Goal: Obtain resource: Obtain resource

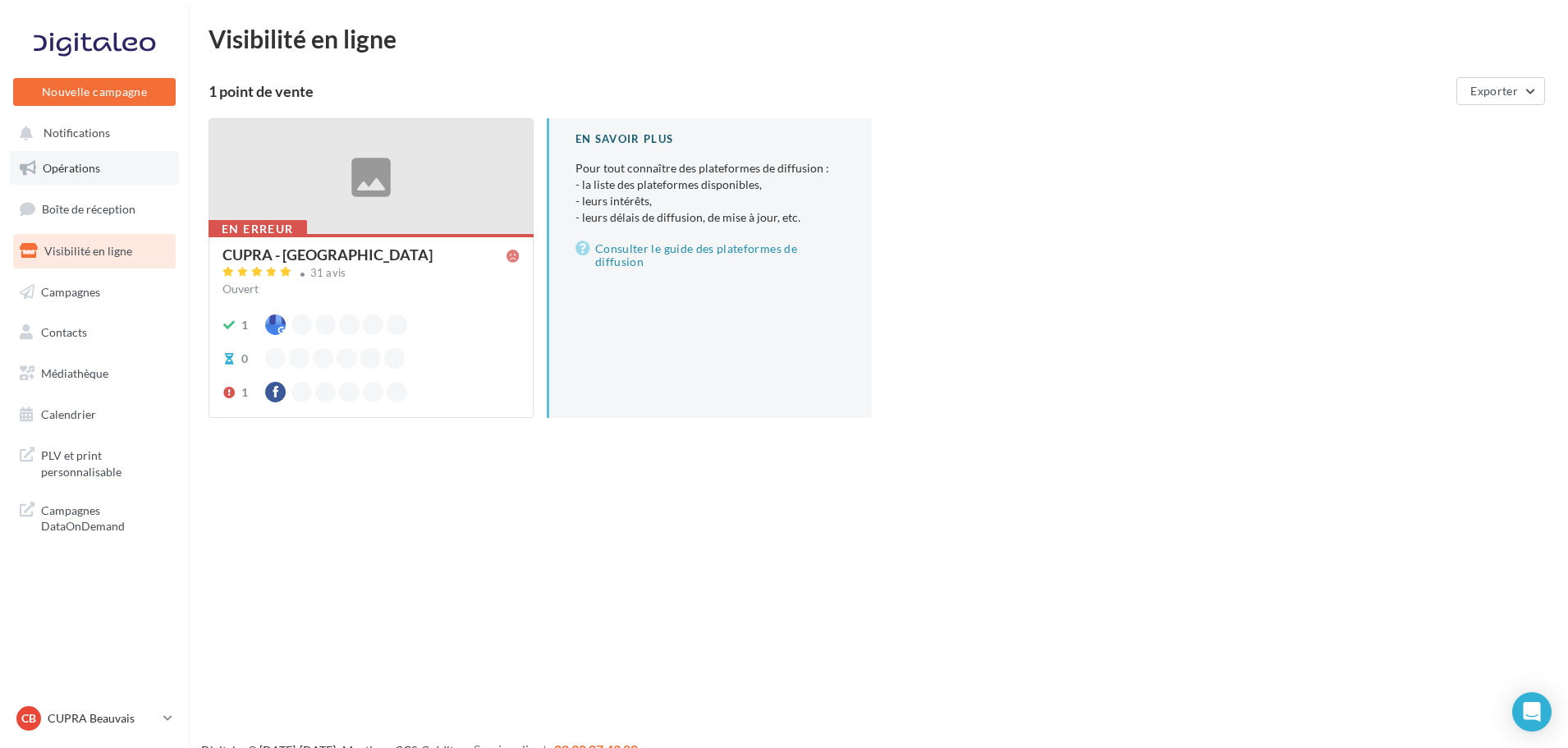
click at [101, 165] on link "Opérations" at bounding box center [94, 168] width 169 height 34
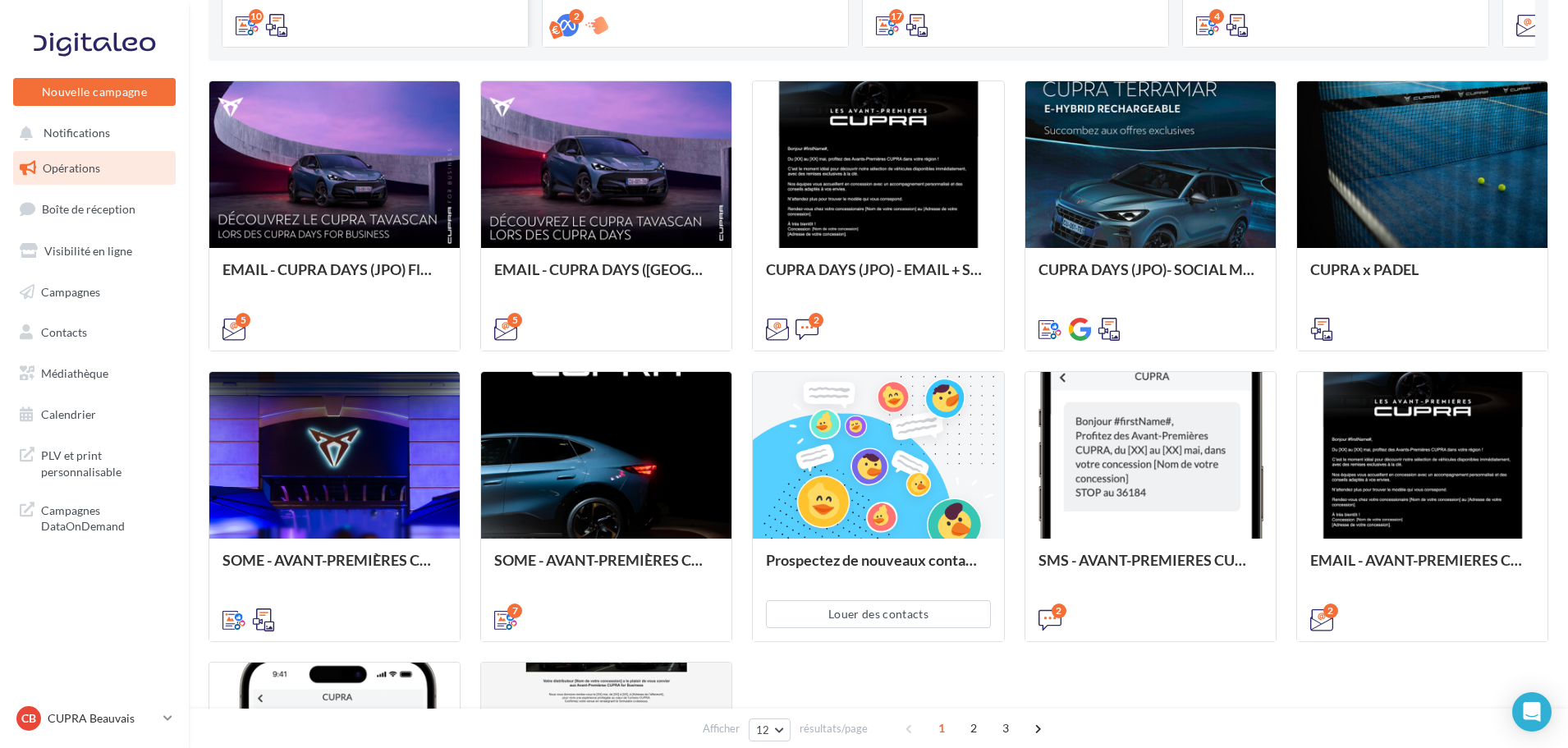
scroll to position [450, 0]
click at [93, 383] on link "Médiathèque" at bounding box center [94, 373] width 169 height 34
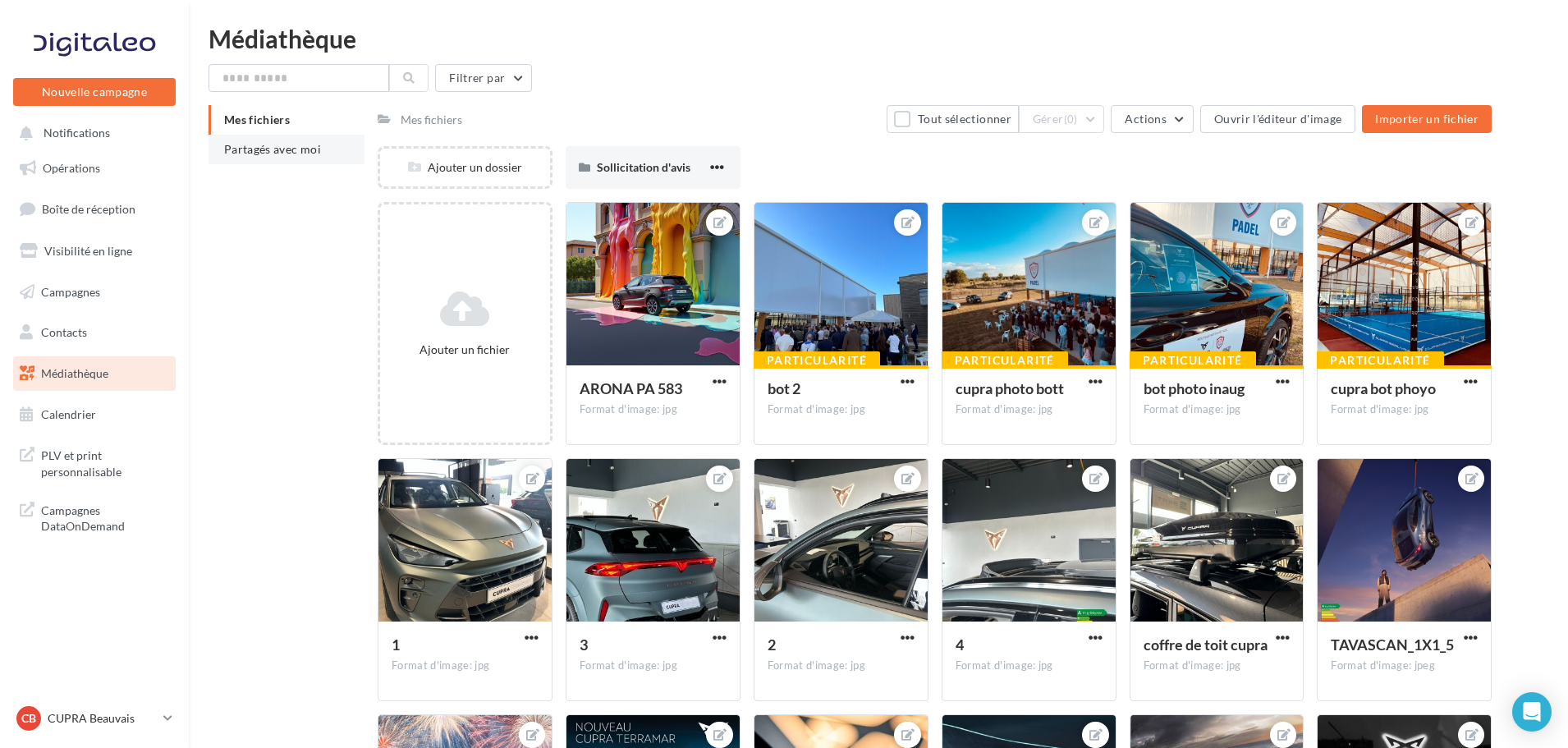
click at [322, 151] on li "Partagés avec moi" at bounding box center [287, 150] width 156 height 30
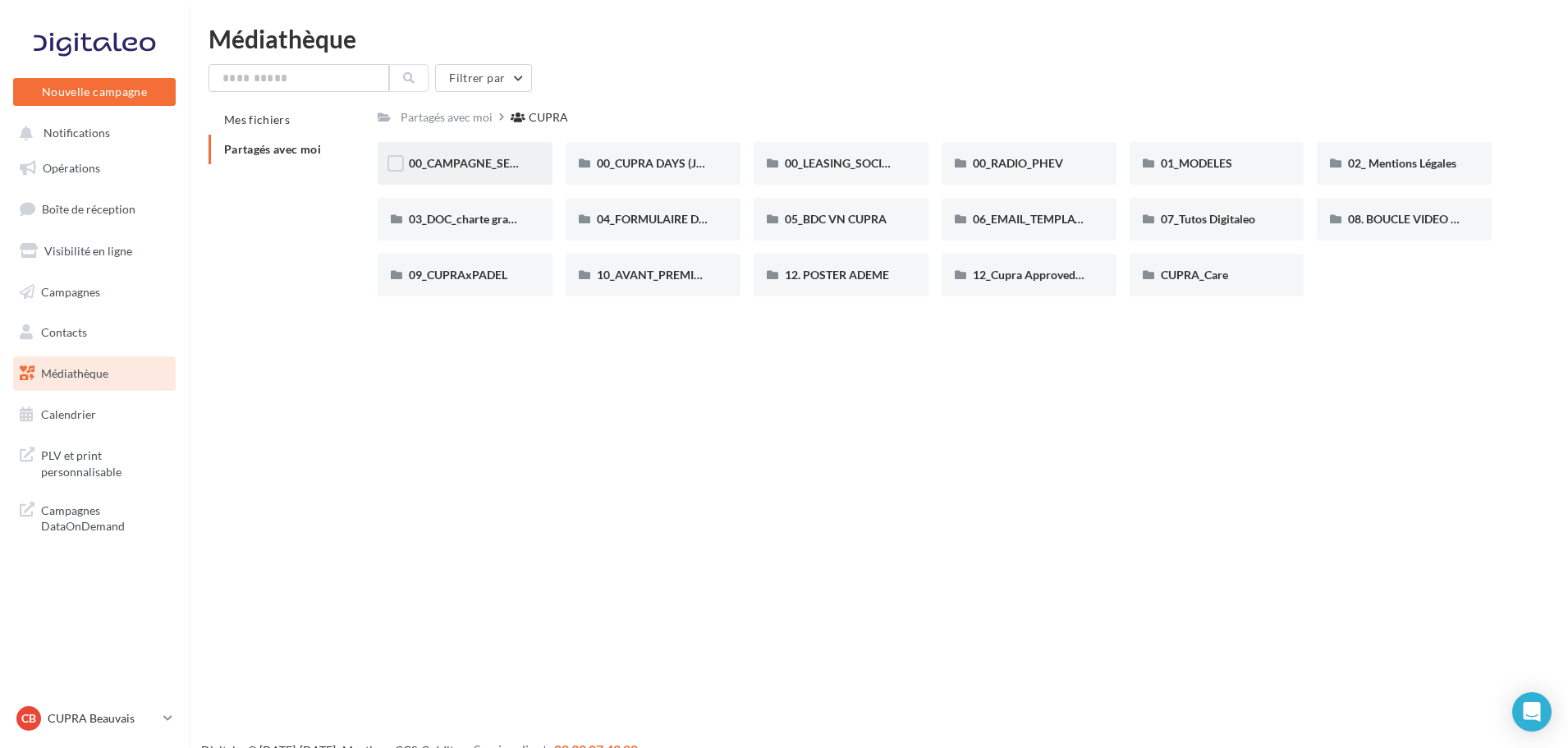
click at [483, 172] on div "00_CAMPAGNE_SEPTEMBRE" at bounding box center [465, 163] width 174 height 42
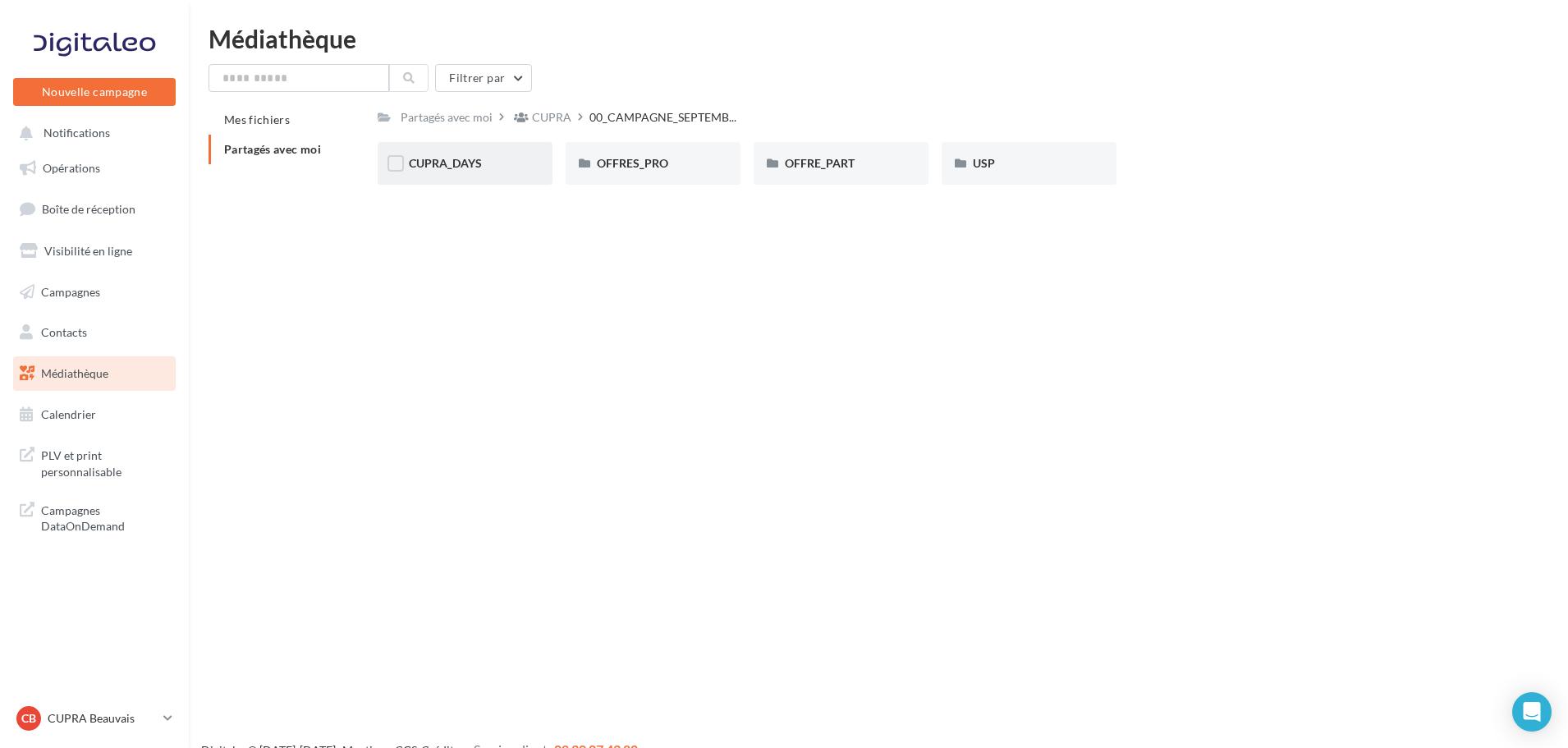
click at [483, 172] on div "CUPRA_DAYS" at bounding box center [465, 163] width 174 height 42
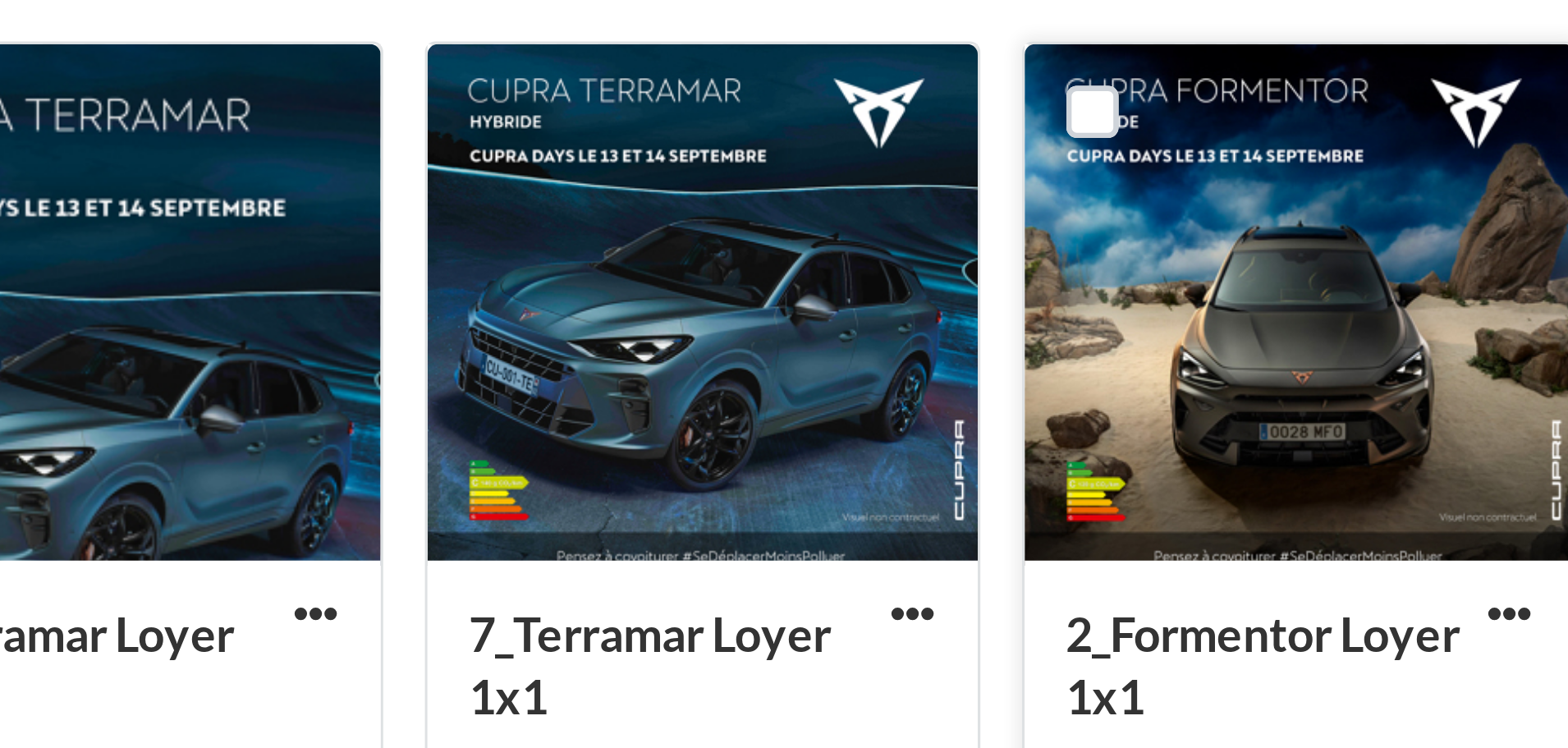
click at [847, 282] on div at bounding box center [841, 225] width 173 height 165
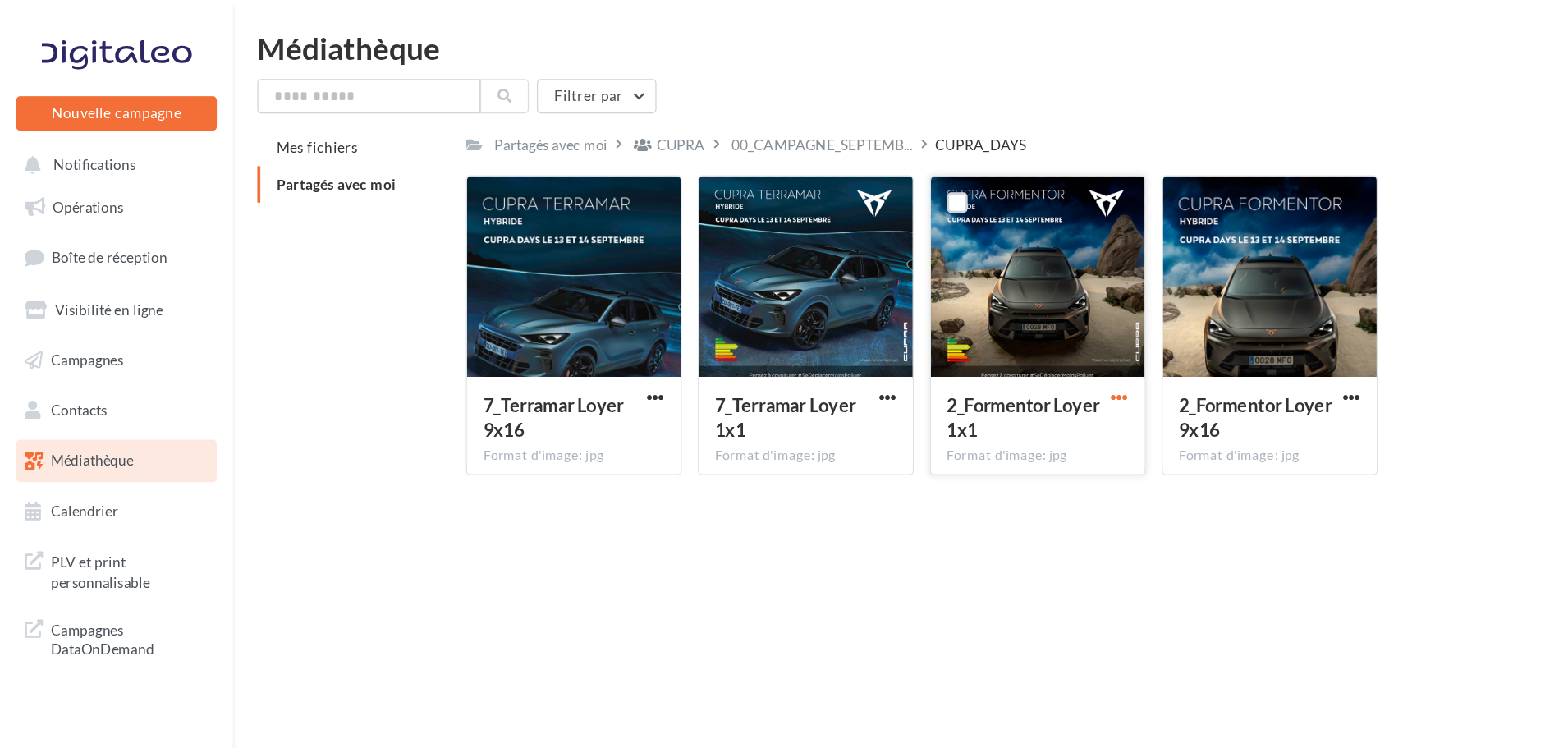
click at [912, 317] on span "button" at bounding box center [907, 322] width 14 height 14
click at [833, 392] on button "Copier l'URL" at bounding box center [836, 396] width 165 height 42
